Goal: Information Seeking & Learning: Find specific fact

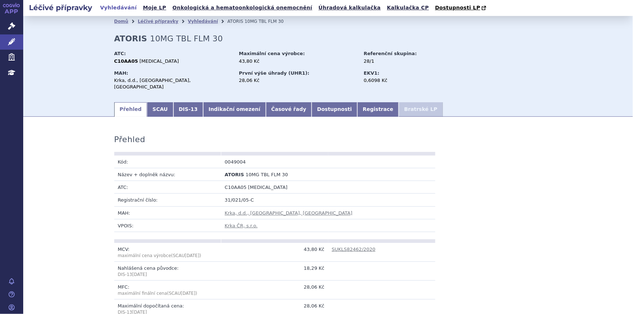
scroll to position [83, 0]
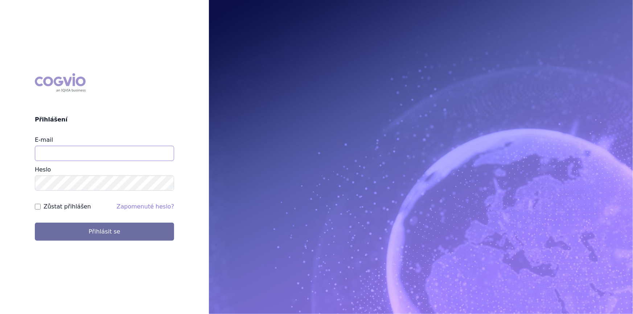
click at [81, 153] on input "E-mail" at bounding box center [104, 153] width 139 height 15
type input "[PERSON_NAME][EMAIL_ADDRESS][DOMAIN_NAME]"
click at [35, 223] on button "Přihlásit se" at bounding box center [104, 232] width 139 height 18
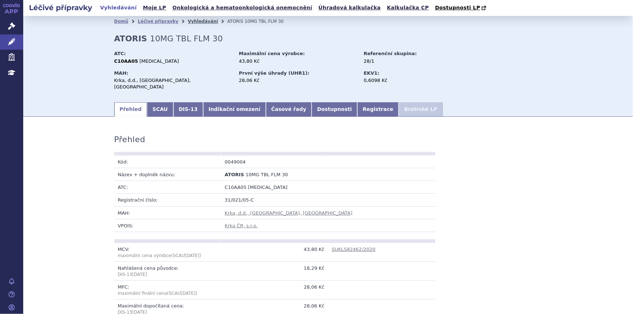
click at [189, 21] on link "Vyhledávání" at bounding box center [203, 21] width 30 height 5
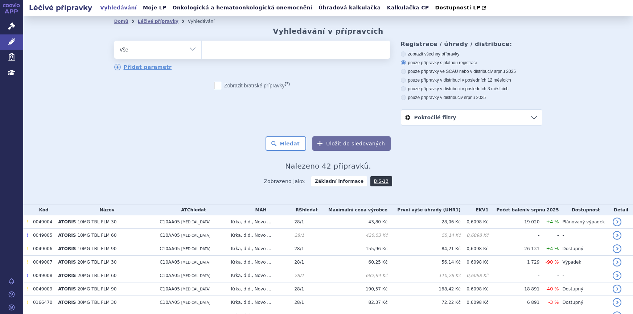
select select
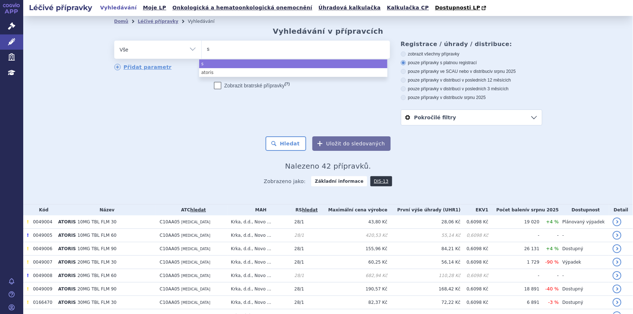
type input "st"
type input "sta"
type input "stam"
type input "sta"
type input "stama"
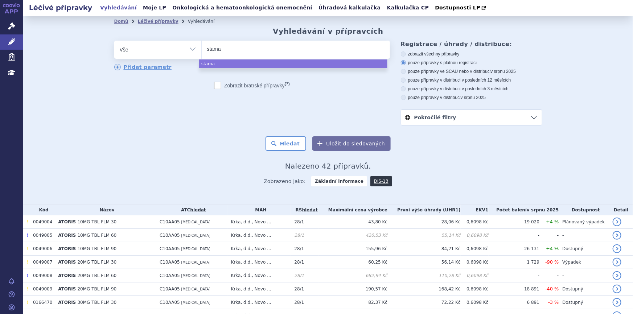
type input "stamae"
type input "stama"
type input "stam"
type input "stamas"
type input "stama"
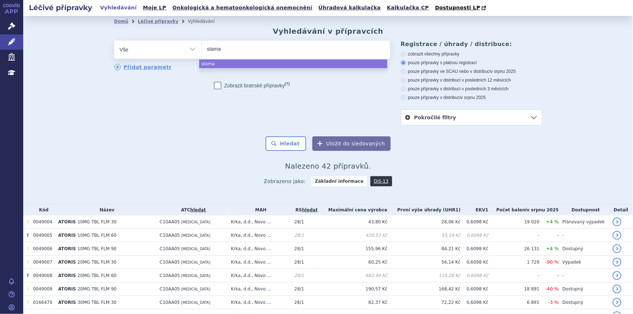
type input "stamar"
type input "stamaril"
select select "stamaril"
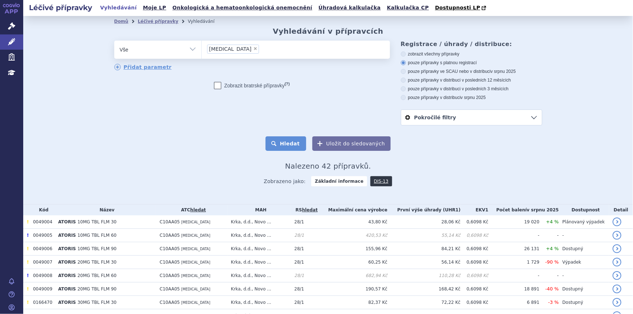
click at [291, 147] on button "Hledat" at bounding box center [285, 143] width 41 height 15
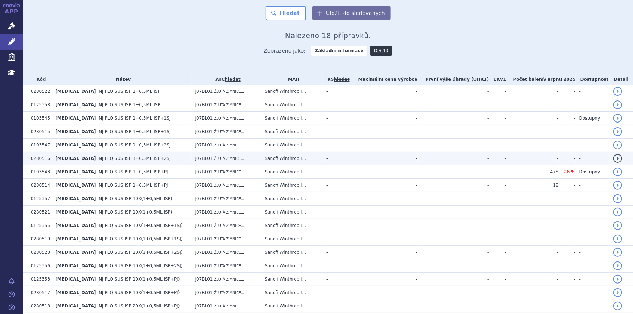
scroll to position [172, 0]
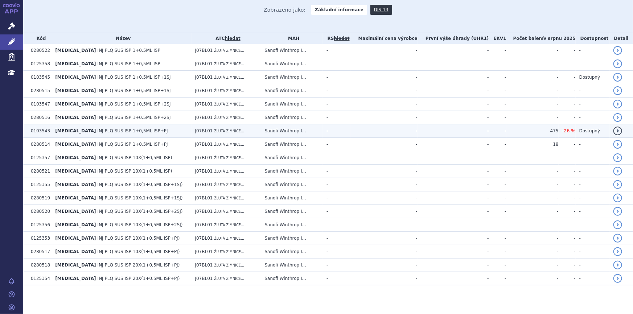
click at [235, 131] on td "J07BL01 ŽLUTÁ ZIMNICE..." at bounding box center [227, 130] width 70 height 13
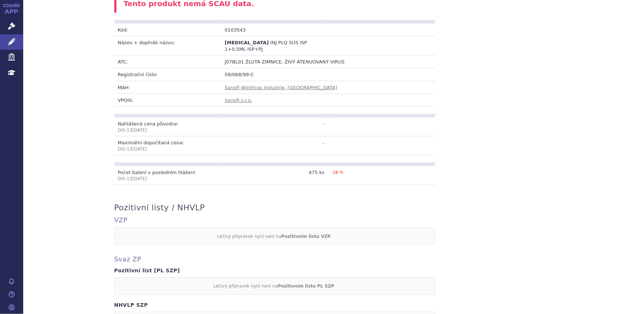
scroll to position [99, 0]
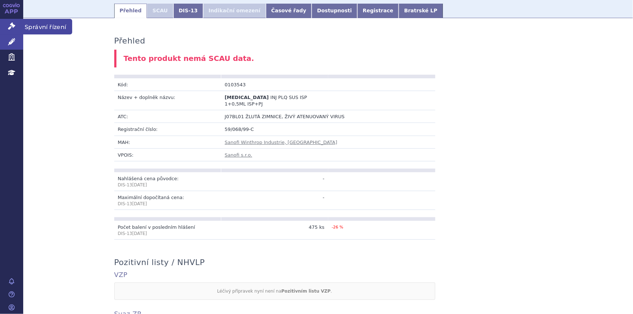
click at [9, 29] on icon at bounding box center [11, 25] width 7 height 7
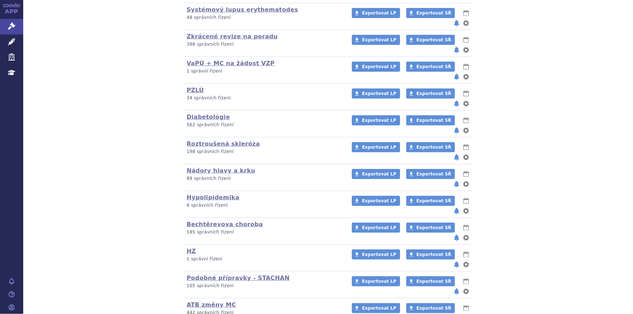
scroll to position [297, 0]
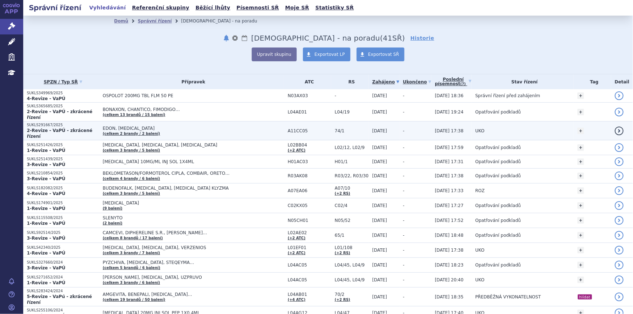
click at [165, 128] on td "EDON, [MEDICAL_DATA] (celkem 2 [PERSON_NAME] / 2 balení)" at bounding box center [191, 131] width 185 height 19
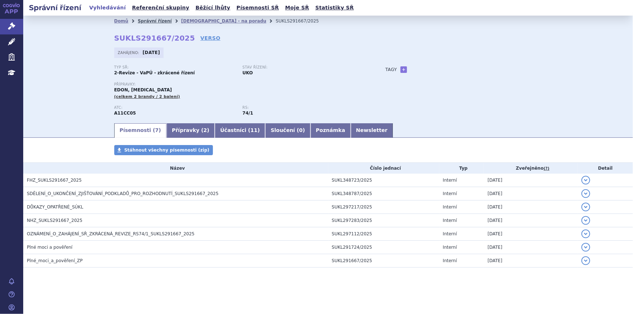
click at [160, 19] on link "Správní řízení" at bounding box center [155, 20] width 34 height 5
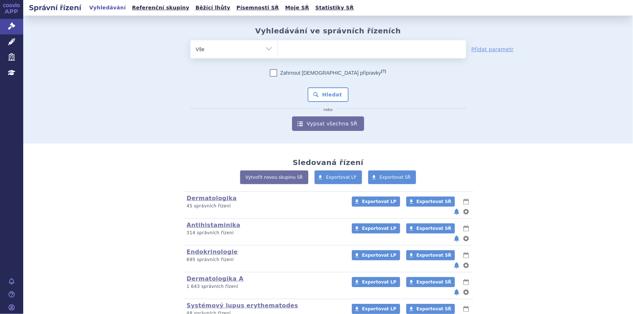
click at [303, 52] on ul at bounding box center [372, 47] width 188 height 15
click at [278, 52] on select at bounding box center [277, 49] width 0 height 18
paste input "SUKLS283424/2024"
type input "SUKLS283424/2024"
select select "SUKLS283424/2024"
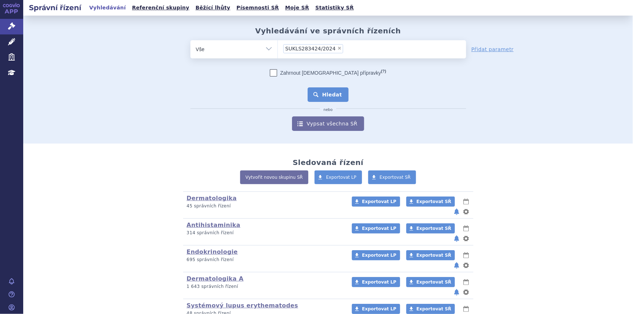
click at [318, 97] on button "Hledat" at bounding box center [328, 94] width 41 height 15
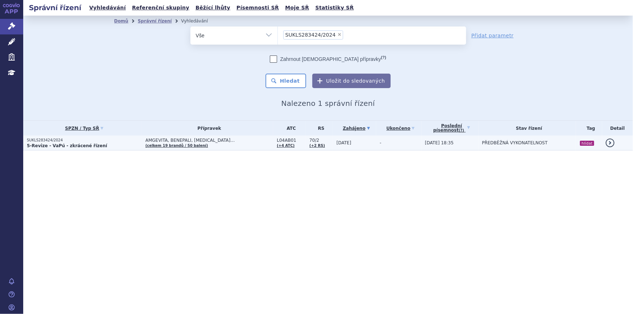
click at [229, 146] on td "AMGEVITA, BENEPALI, CIMZIA… (celkem 19 brandů / 50 balení)" at bounding box center [207, 143] width 131 height 15
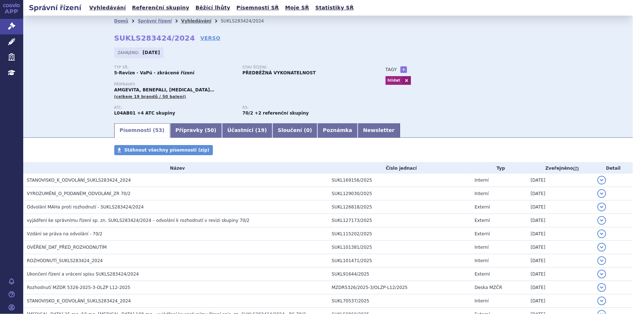
click at [181, 21] on link "Vyhledávání" at bounding box center [196, 20] width 30 height 5
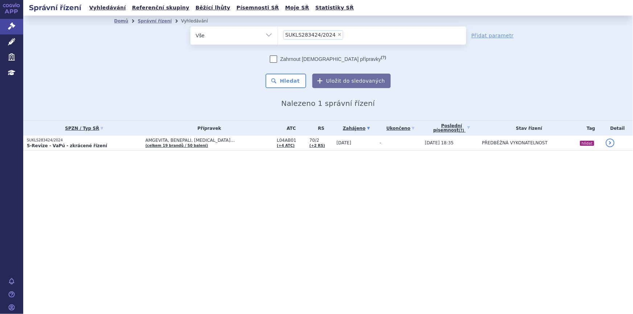
click at [337, 36] on span "×" at bounding box center [339, 34] width 4 height 4
click at [278, 36] on select "SUKLS283424/2024" at bounding box center [277, 35] width 0 height 18
select select
type input "SUKLS184738/2024"
select select "SUKLS184738/2024"
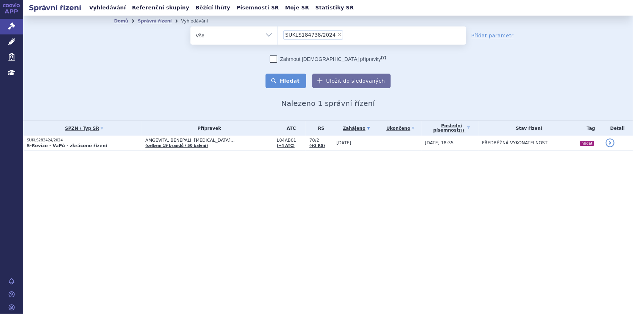
click at [292, 79] on button "Hledat" at bounding box center [285, 81] width 41 height 15
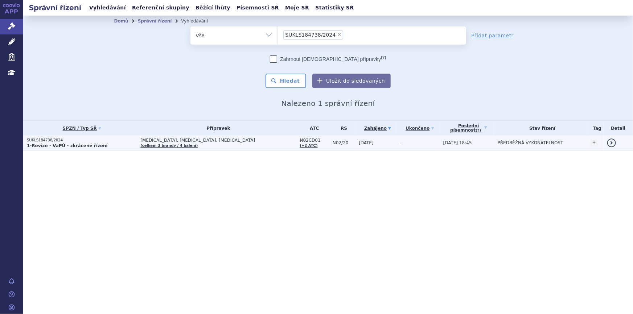
click at [396, 146] on td "-" at bounding box center [417, 143] width 43 height 15
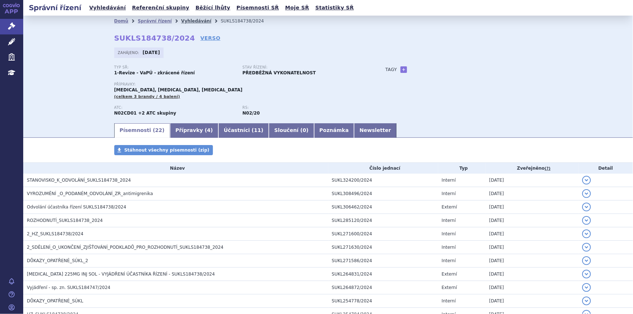
click at [181, 21] on link "Vyhledávání" at bounding box center [196, 20] width 30 height 5
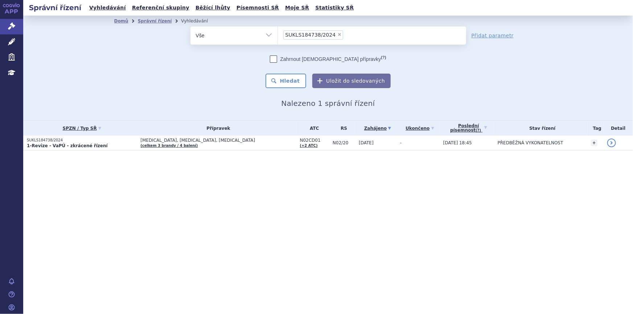
click at [337, 34] on span "×" at bounding box center [339, 34] width 4 height 4
click at [278, 34] on select "SUKLS184738/2024" at bounding box center [277, 35] width 0 height 18
select select
type input "SUKLS163718/2024"
select select "SUKLS163718/2024"
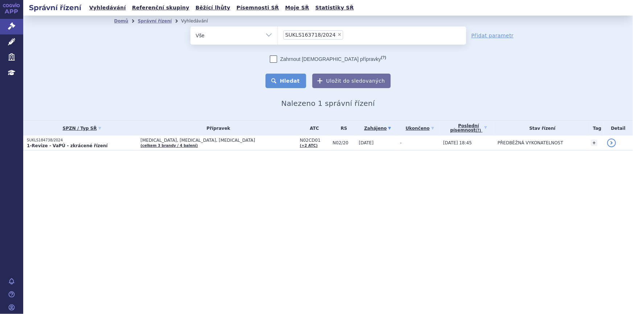
click at [290, 83] on button "Hledat" at bounding box center [285, 81] width 41 height 15
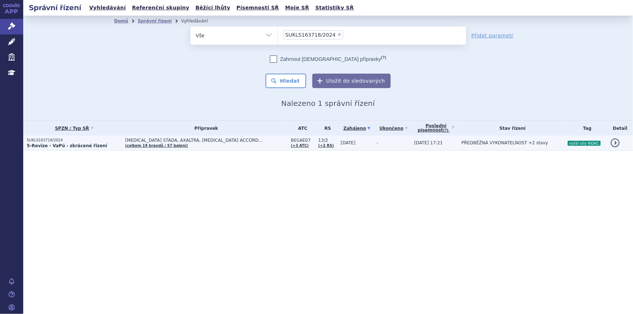
click at [191, 141] on span "[MEDICAL_DATA] STADA, AXALTRA, [MEDICAL_DATA] ACCORD…" at bounding box center [206, 140] width 162 height 5
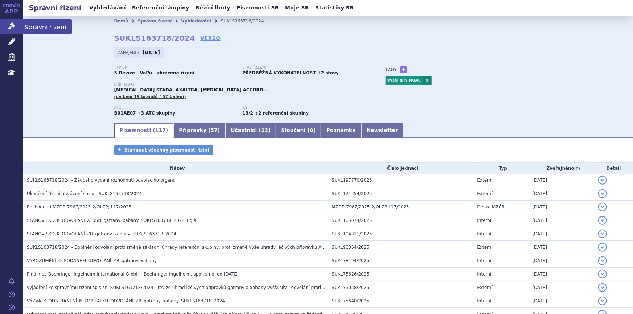
click at [13, 28] on icon at bounding box center [11, 25] width 7 height 7
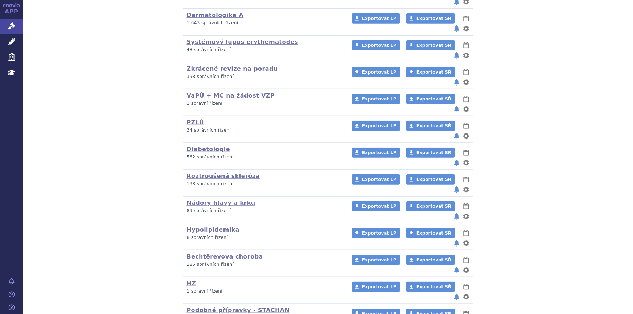
scroll to position [310, 0]
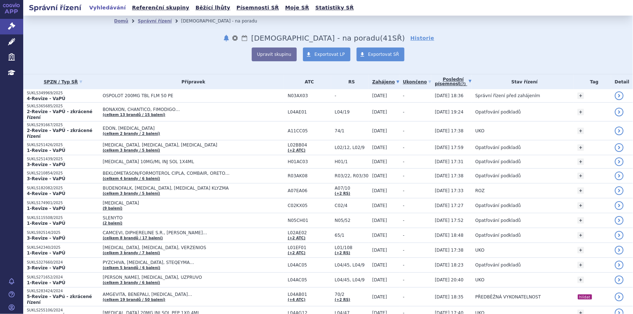
click at [449, 82] on link "Poslední písemnost (?)" at bounding box center [453, 81] width 37 height 15
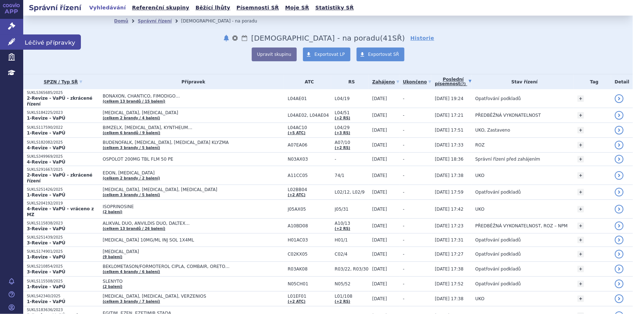
click at [15, 47] on link "Léčivé přípravky" at bounding box center [11, 41] width 23 height 15
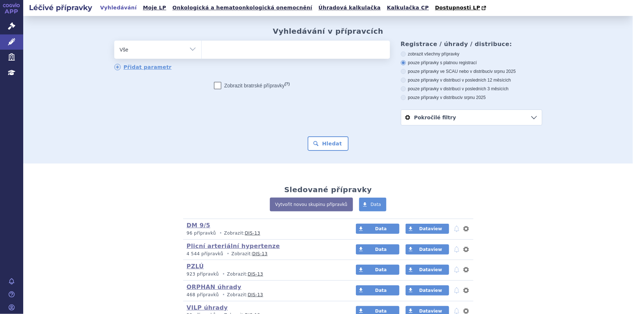
click at [287, 63] on div "odstranit Vše Přípravek/SUKL kód MAH VPOIS ATC/Aktivní látka" at bounding box center [252, 56] width 276 height 30
click at [277, 54] on ul at bounding box center [296, 48] width 188 height 15
click at [202, 54] on select at bounding box center [201, 49] width 0 height 18
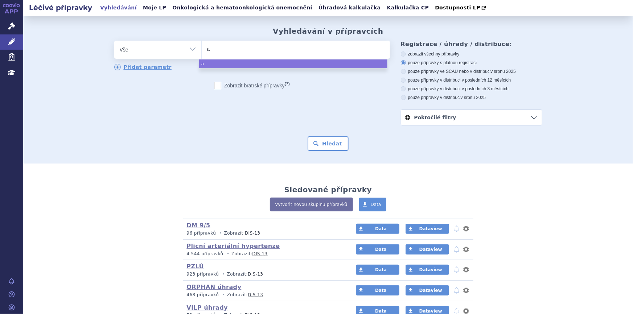
type input "ad"
type input "ada"
type input "adac"
type input "adace"
type input "adacel"
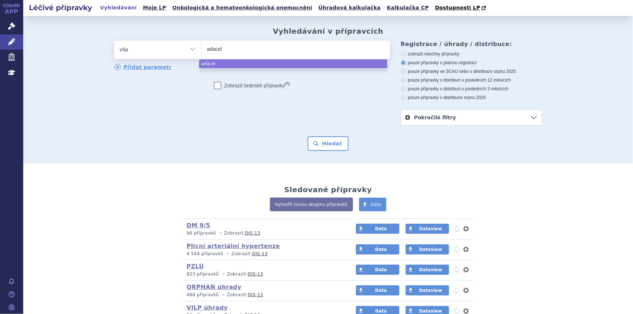
select select "adacel"
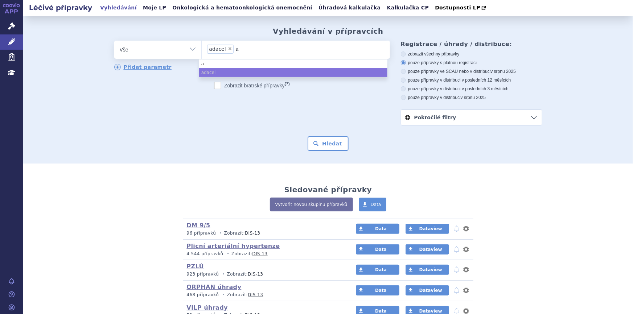
type input "ad"
type input "ada"
type input "adac"
type input "adace"
type input "adacel"
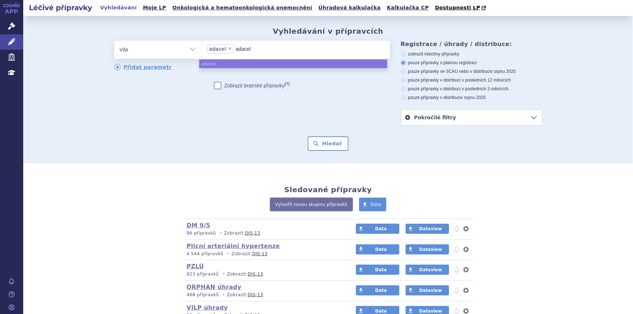
type input "adacel p"
type input "adacel po"
type input "adacel pol"
type input "adacel poli"
type input "adacel polio"
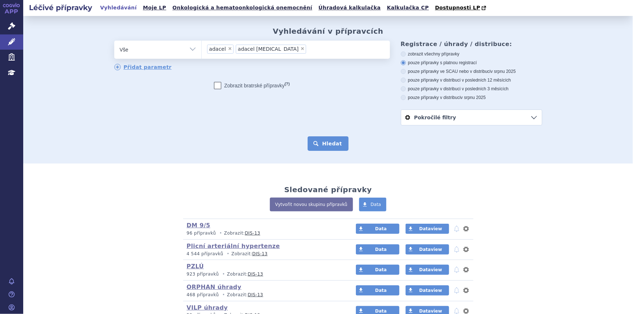
click at [324, 146] on button "Hledat" at bounding box center [328, 143] width 41 height 15
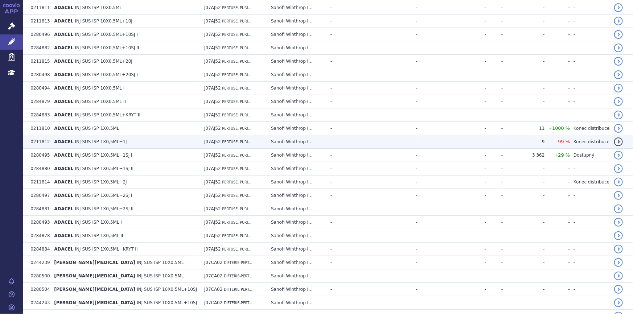
scroll to position [231, 0]
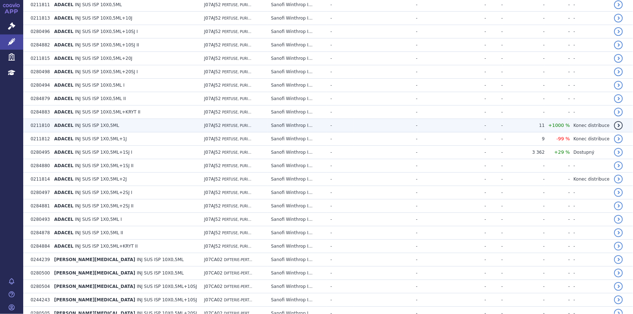
click at [136, 128] on td "ADACEL INJ SUS ISP 1X0,5ML" at bounding box center [125, 125] width 150 height 13
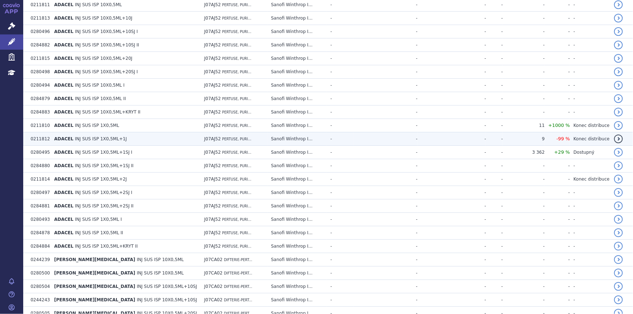
click at [124, 139] on td "ADACEL INJ SUS ISP 1X0,5ML+1J" at bounding box center [125, 138] width 150 height 13
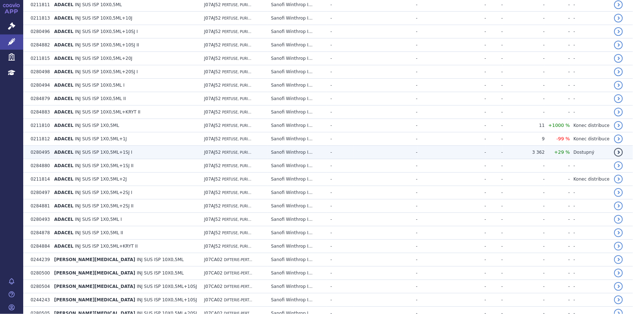
click at [124, 153] on span "INJ SUS ISP 1X0,5ML+1SJ I" at bounding box center [103, 152] width 57 height 5
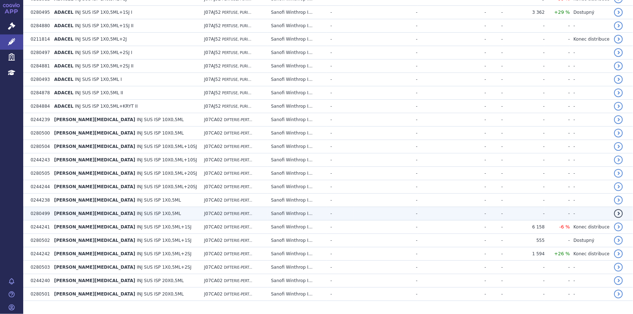
scroll to position [386, 0]
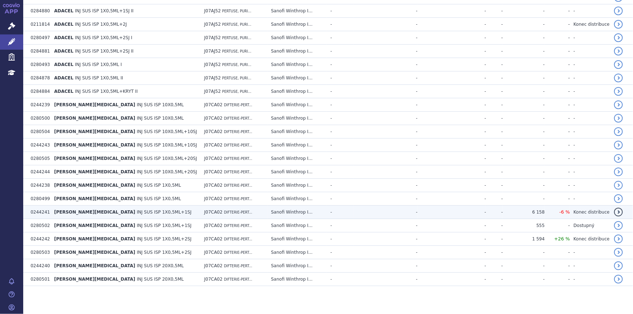
click at [126, 208] on td "ADACEL POLIO INJ SUS ISP 1X0,5ML+1SJ" at bounding box center [125, 212] width 150 height 13
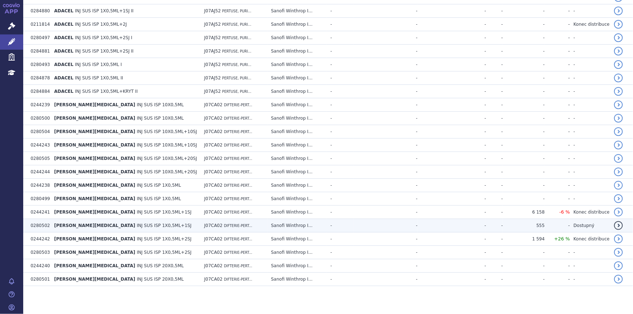
click at [137, 224] on span "INJ SUS ISP 1X0,5ML+1SJ" at bounding box center [164, 225] width 55 height 5
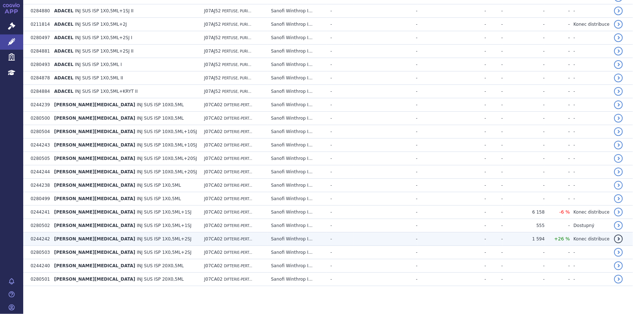
click at [137, 240] on span "INJ SUS ISP 1X0,5ML+2SJ" at bounding box center [164, 238] width 55 height 5
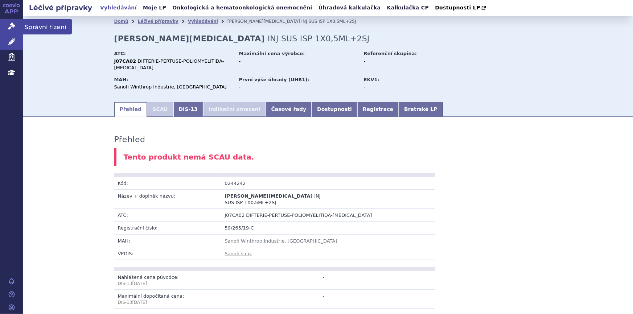
click at [12, 24] on icon at bounding box center [11, 25] width 7 height 7
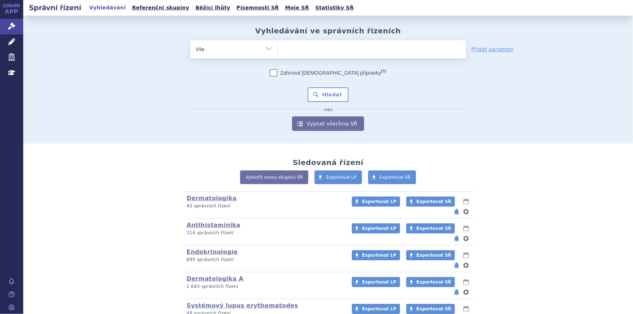
click at [297, 46] on ul at bounding box center [372, 47] width 188 height 15
click at [278, 46] on select at bounding box center [277, 49] width 0 height 18
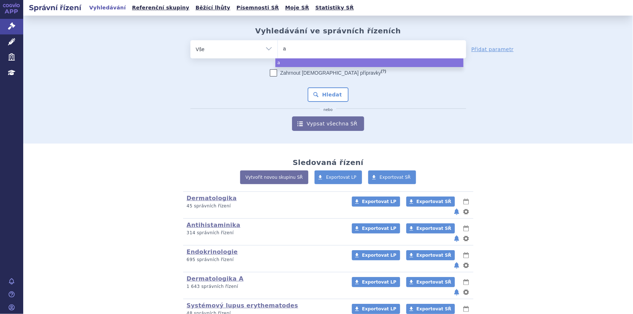
type input "ad"
type input "adac"
type input "adace"
type input "adacel"
select select "adacel"
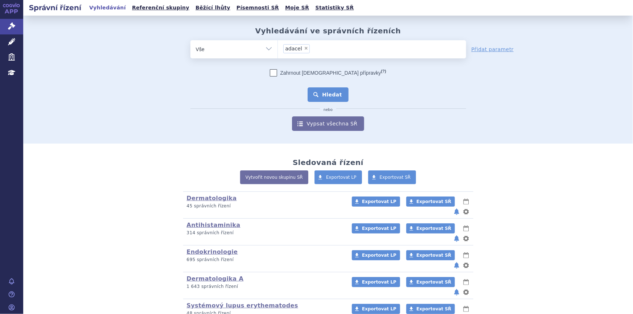
click at [322, 95] on button "Hledat" at bounding box center [328, 94] width 41 height 15
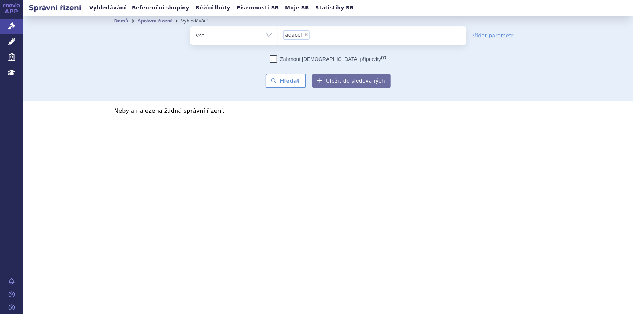
click at [313, 34] on ul "× adacel" at bounding box center [372, 34] width 188 height 16
click at [278, 34] on select "adacel" at bounding box center [277, 35] width 0 height 18
